Goal: Task Accomplishment & Management: Complete application form

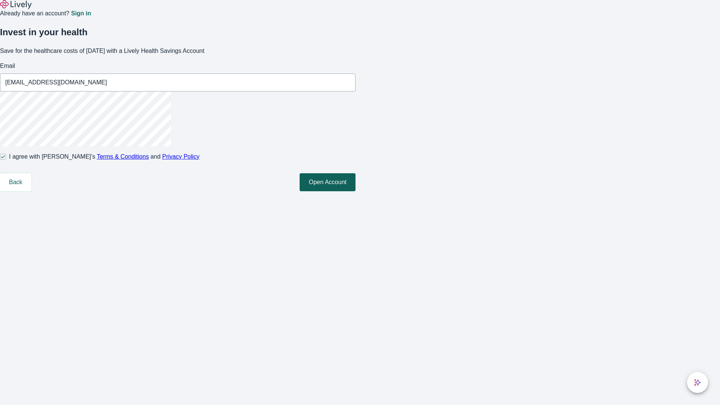
click at [355, 191] on button "Open Account" at bounding box center [328, 182] width 56 height 18
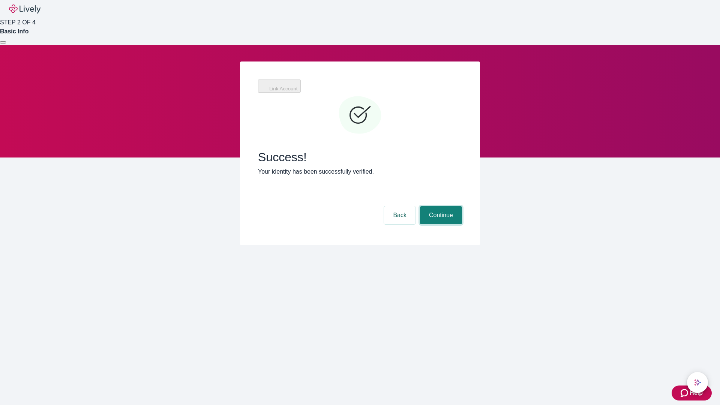
click at [440, 206] on button "Continue" at bounding box center [441, 215] width 42 height 18
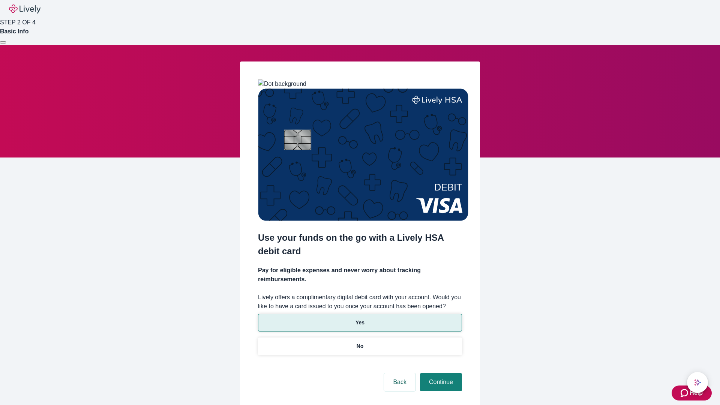
click at [360, 319] on p "Yes" at bounding box center [359, 323] width 9 height 8
click at [440, 373] on button "Continue" at bounding box center [441, 382] width 42 height 18
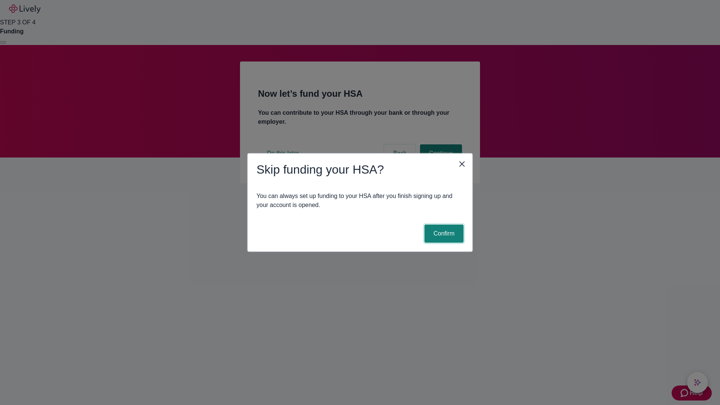
click at [443, 234] on button "Confirm" at bounding box center [443, 234] width 39 height 18
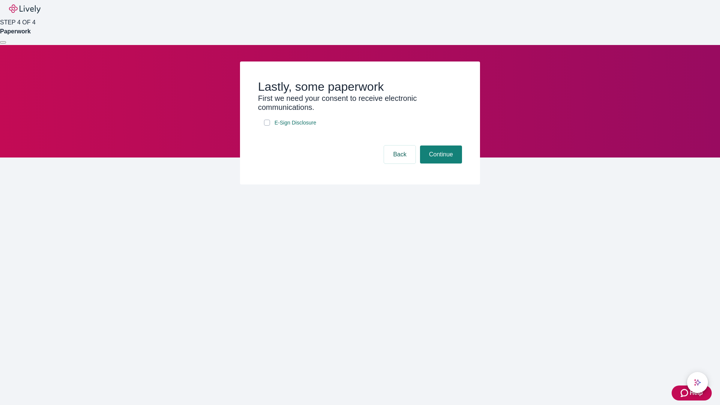
click at [267, 126] on input "E-Sign Disclosure" at bounding box center [267, 123] width 6 height 6
checkbox input "true"
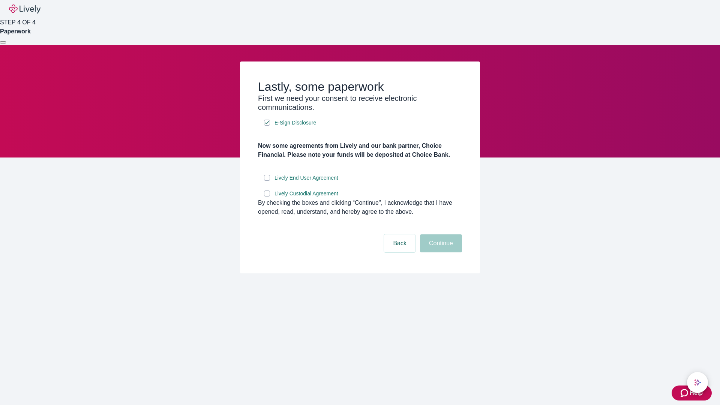
click at [267, 181] on input "Lively End User Agreement" at bounding box center [267, 178] width 6 height 6
checkbox input "true"
click at [267, 196] on input "Lively Custodial Agreement" at bounding box center [267, 193] width 6 height 6
checkbox input "true"
click at [440, 252] on button "Continue" at bounding box center [441, 243] width 42 height 18
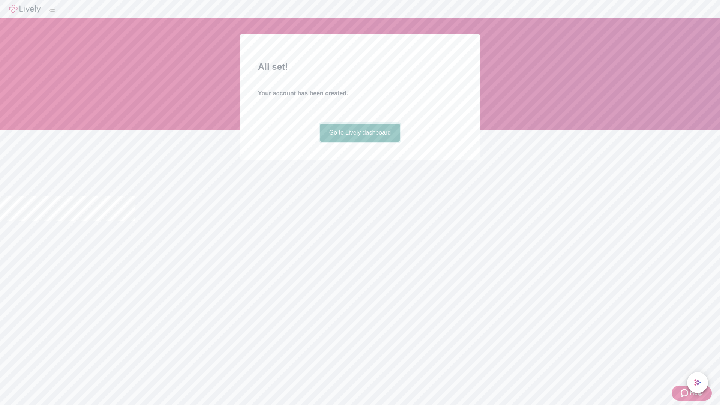
click at [360, 142] on link "Go to Lively dashboard" at bounding box center [360, 133] width 80 height 18
